Goal: Check status: Check status

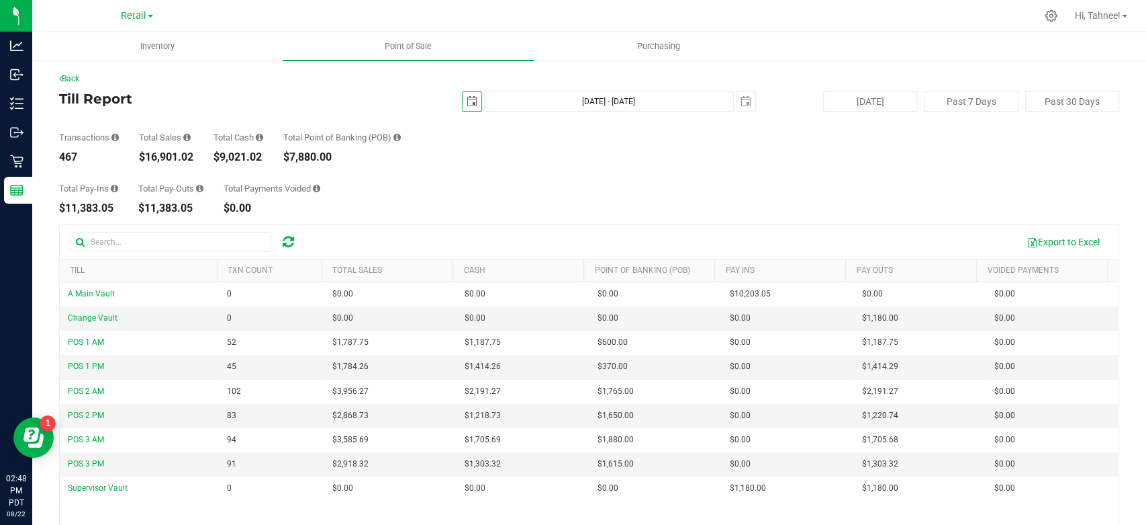
scroll to position [134, 0]
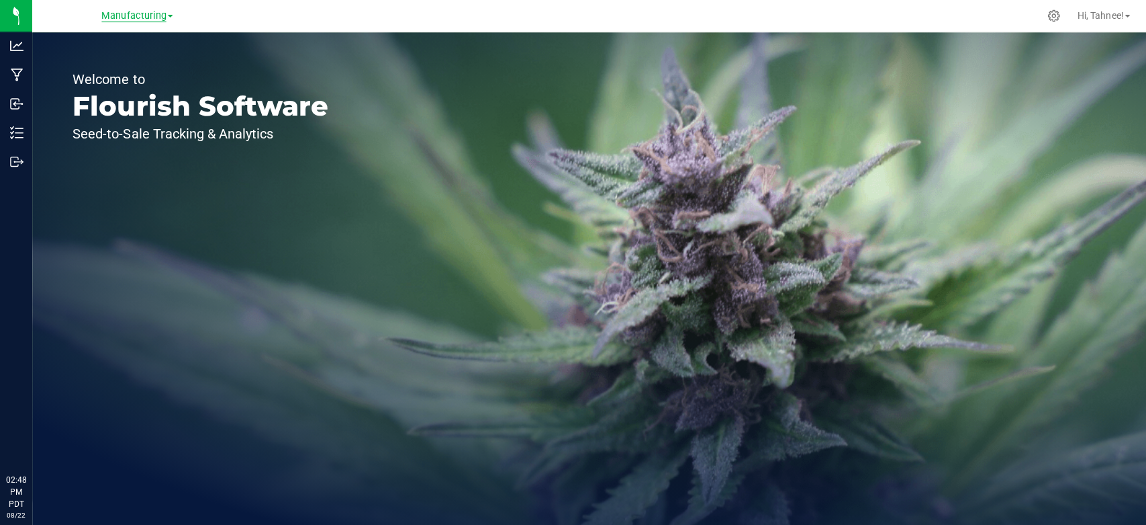
click at [140, 19] on span "Manufacturing" at bounding box center [133, 16] width 64 height 12
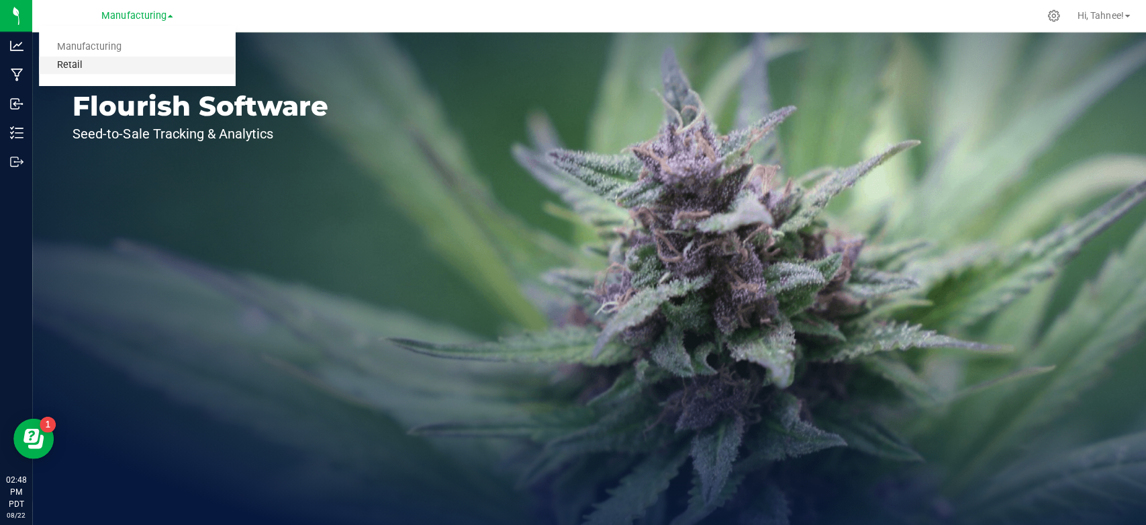
click at [81, 67] on link "Retail" at bounding box center [137, 65] width 196 height 18
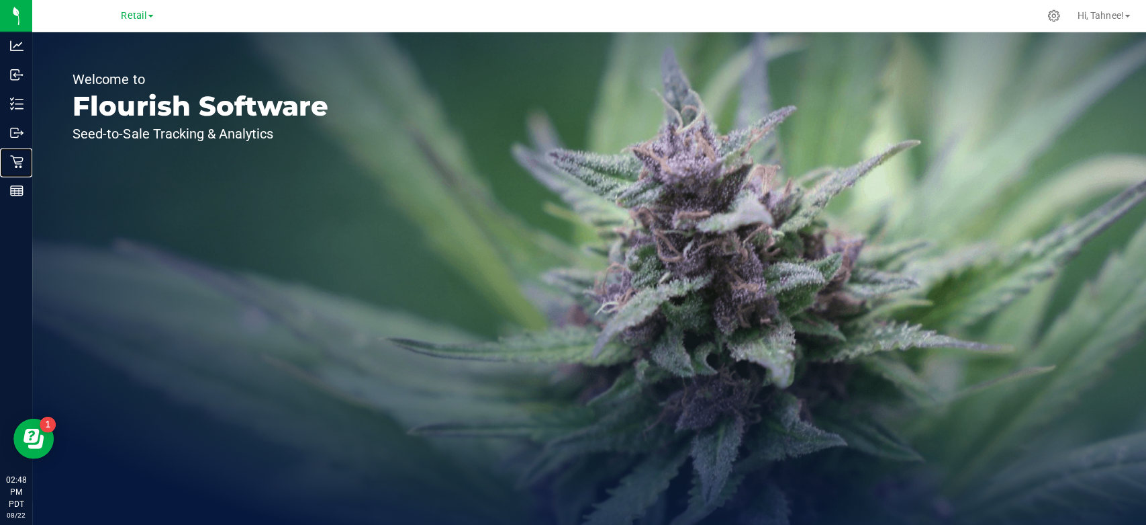
drag, startPoint x: 44, startPoint y: 163, endPoint x: 146, endPoint y: 155, distance: 103.0
click at [0, 0] on p "Retail" at bounding box center [0, 0] width 0 height 0
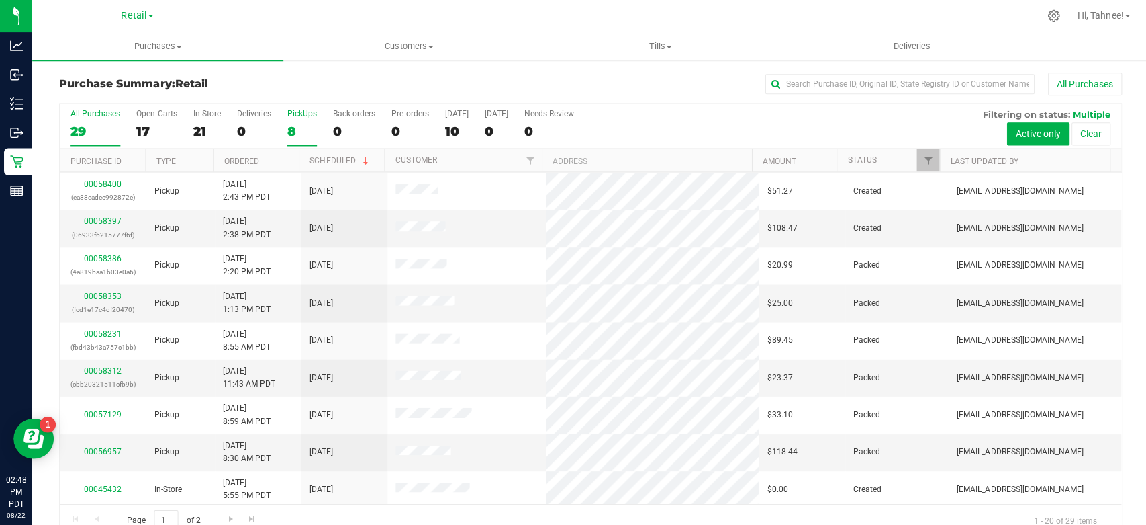
click at [289, 131] on div "8" at bounding box center [302, 131] width 30 height 15
click at [0, 0] on input "PickUps 8" at bounding box center [0, 0] width 0 height 0
